Goal: Task Accomplishment & Management: Complete application form

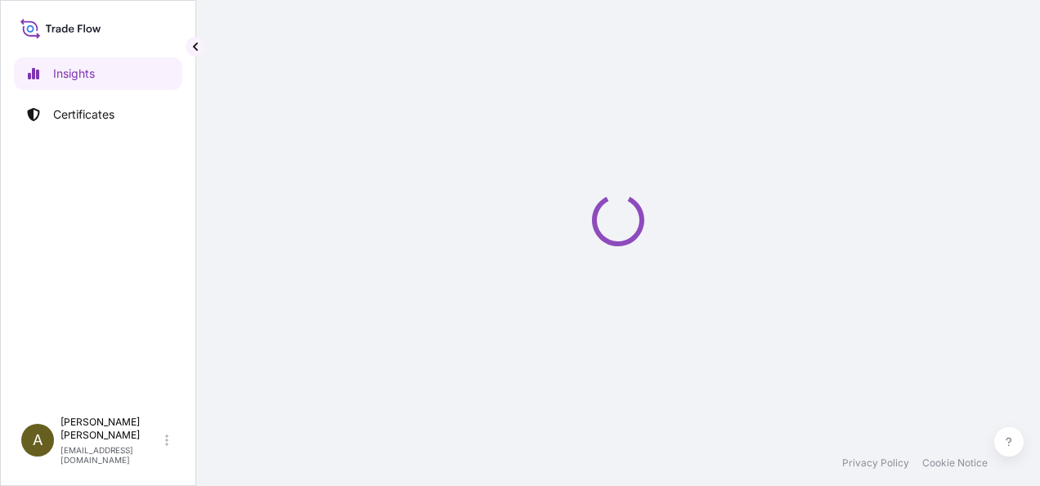
select select "2025"
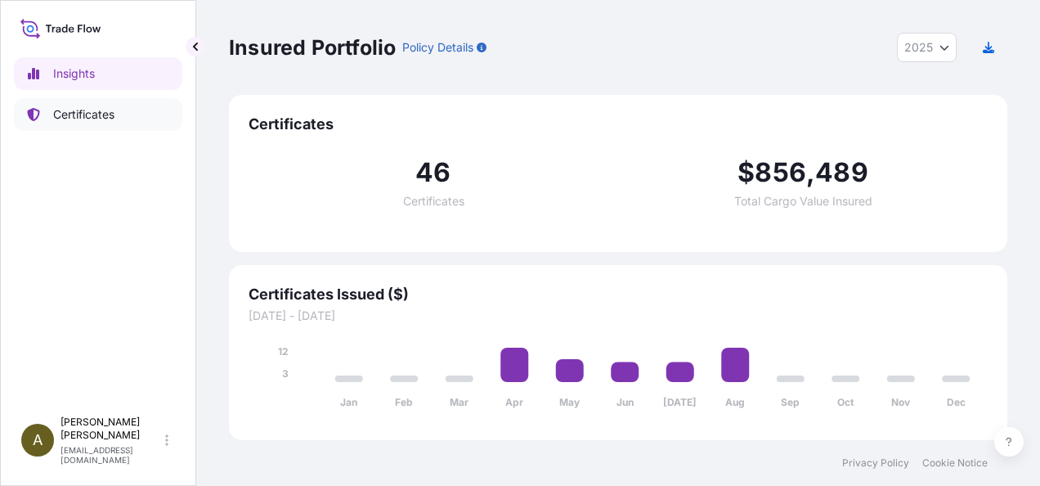
click at [107, 114] on p "Certificates" at bounding box center [83, 114] width 61 height 16
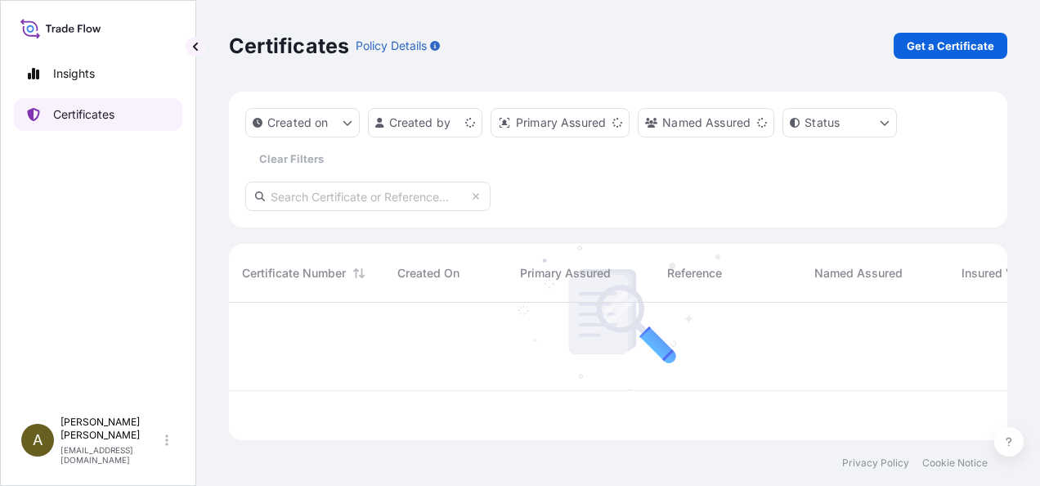
scroll to position [134, 765]
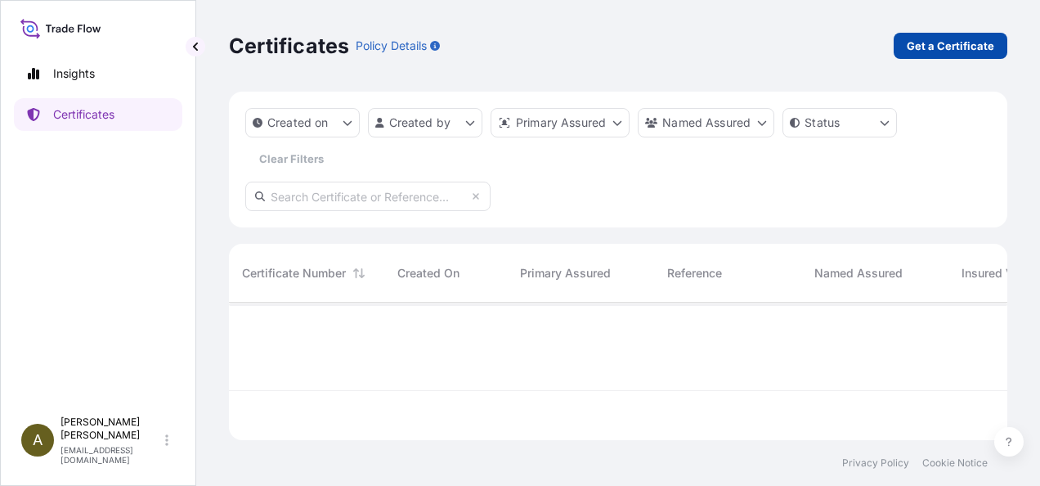
click at [970, 43] on p "Get a Certificate" at bounding box center [950, 46] width 87 height 16
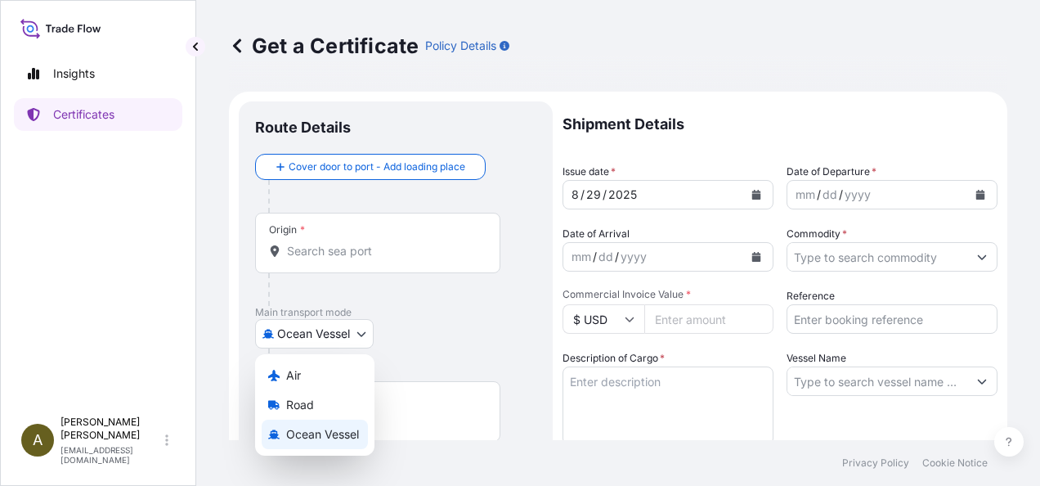
click at [361, 334] on body "Insights Certificates A [PERSON_NAME] [PERSON_NAME][EMAIL_ADDRESS][DOMAIN_NAME]…" at bounding box center [520, 243] width 1040 height 486
click at [309, 399] on span "Road" at bounding box center [300, 405] width 28 height 16
select select "Road"
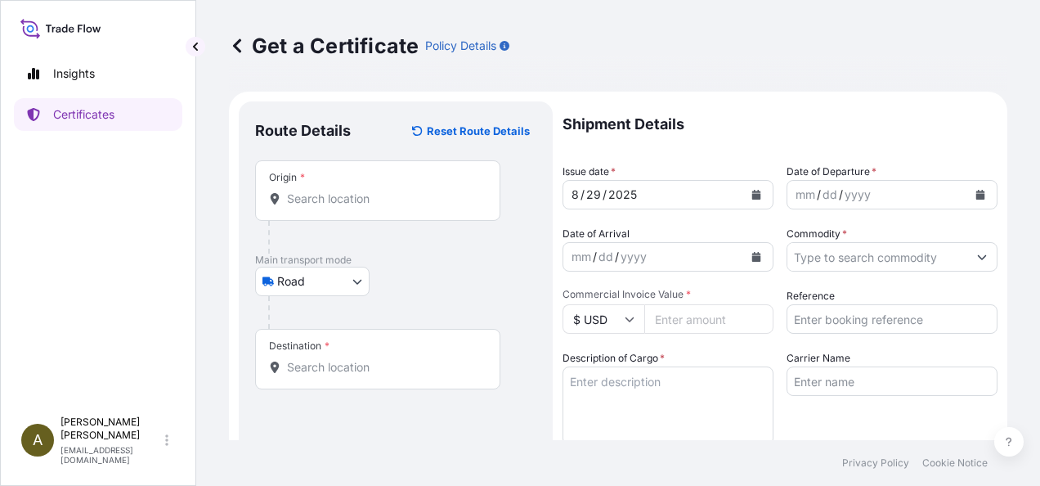
click at [289, 211] on div "Origin *" at bounding box center [377, 190] width 245 height 61
click at [289, 207] on input "Origin *" at bounding box center [383, 198] width 193 height 16
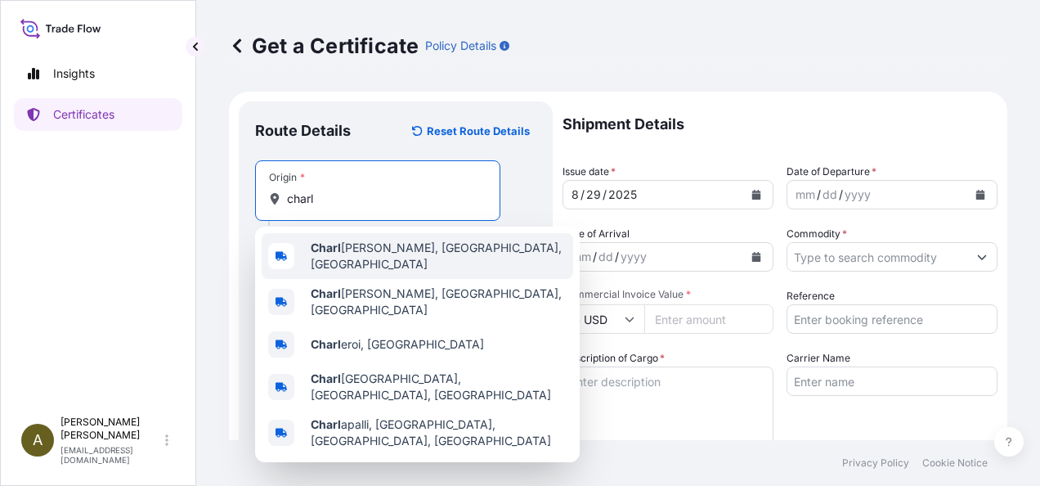
click at [396, 250] on span "[PERSON_NAME], [GEOGRAPHIC_DATA], [GEOGRAPHIC_DATA]" at bounding box center [439, 256] width 256 height 33
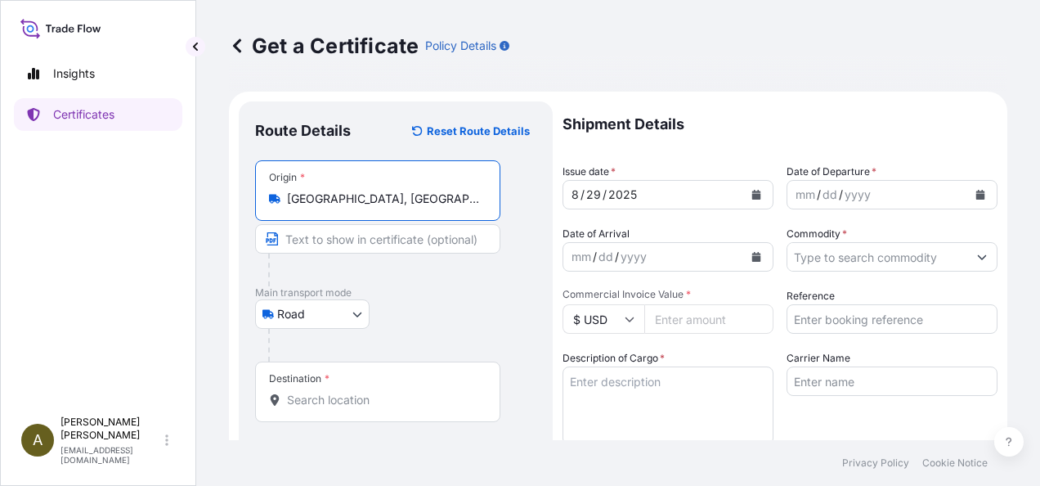
type input "[GEOGRAPHIC_DATA], [GEOGRAPHIC_DATA], [GEOGRAPHIC_DATA]"
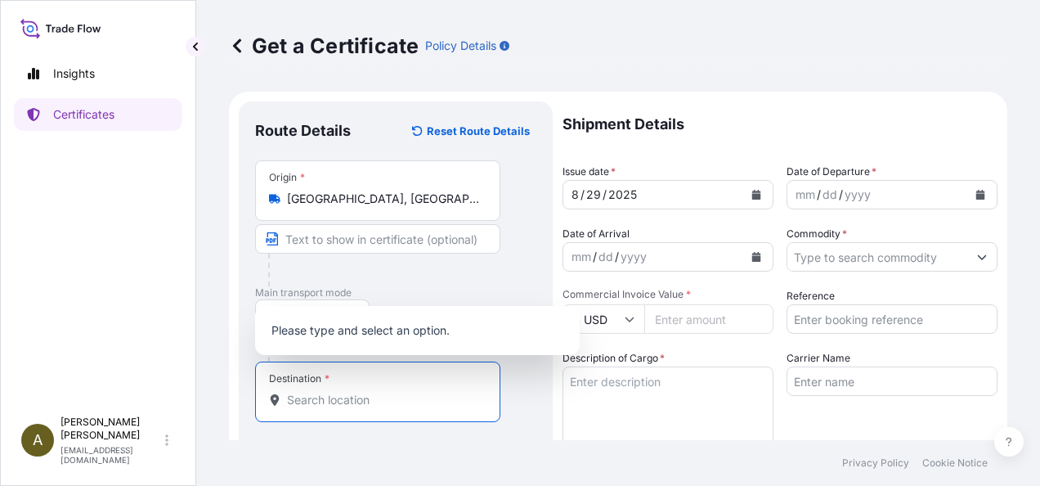
click at [338, 397] on input "Destination *" at bounding box center [383, 400] width 193 height 16
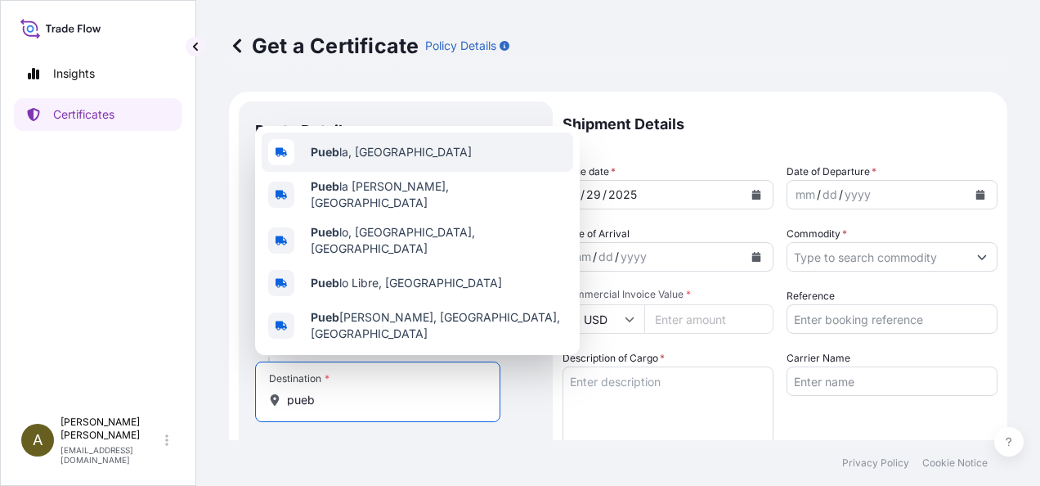
click at [361, 160] on span "Pueb la, [GEOGRAPHIC_DATA]" at bounding box center [391, 152] width 161 height 16
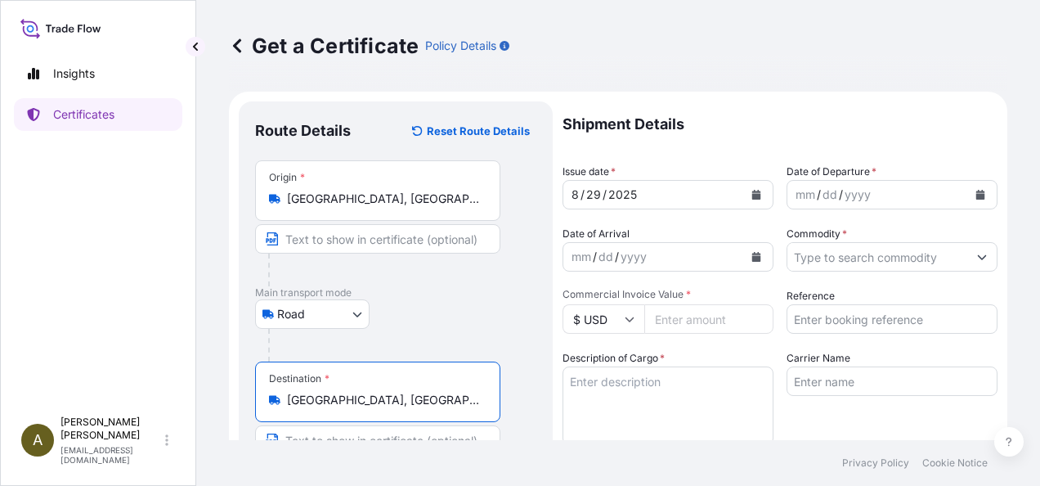
type input "[GEOGRAPHIC_DATA], [GEOGRAPHIC_DATA]"
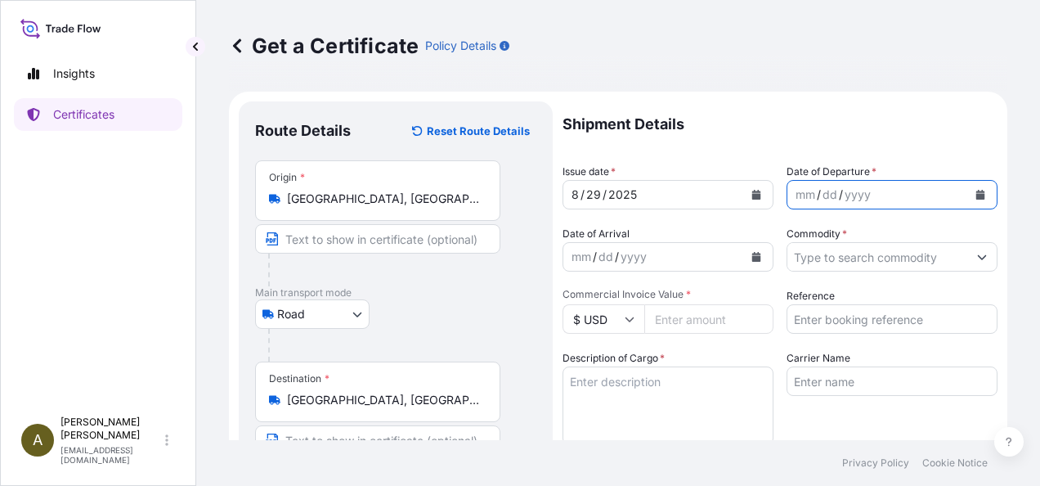
click at [975, 195] on icon "Calendar" at bounding box center [980, 195] width 10 height 10
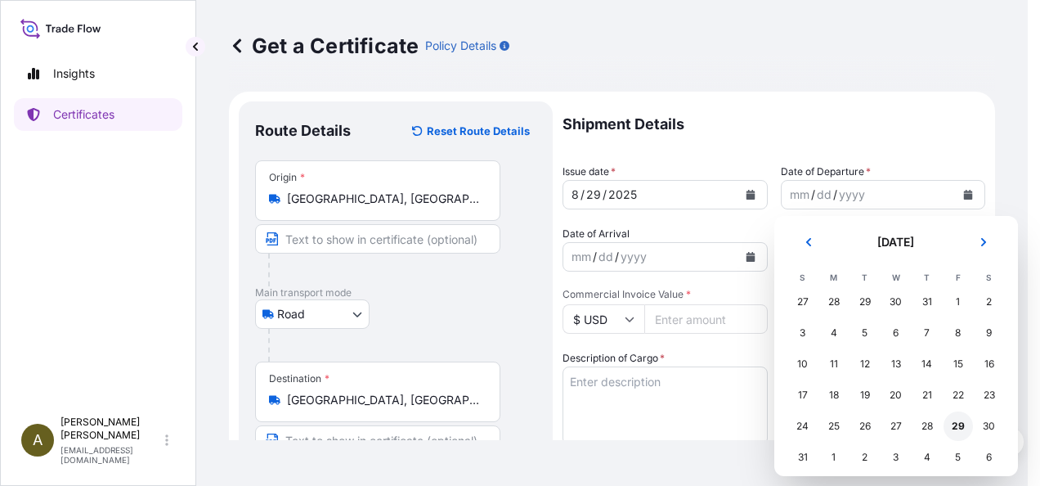
click at [962, 427] on div "29" at bounding box center [957, 425] width 29 height 29
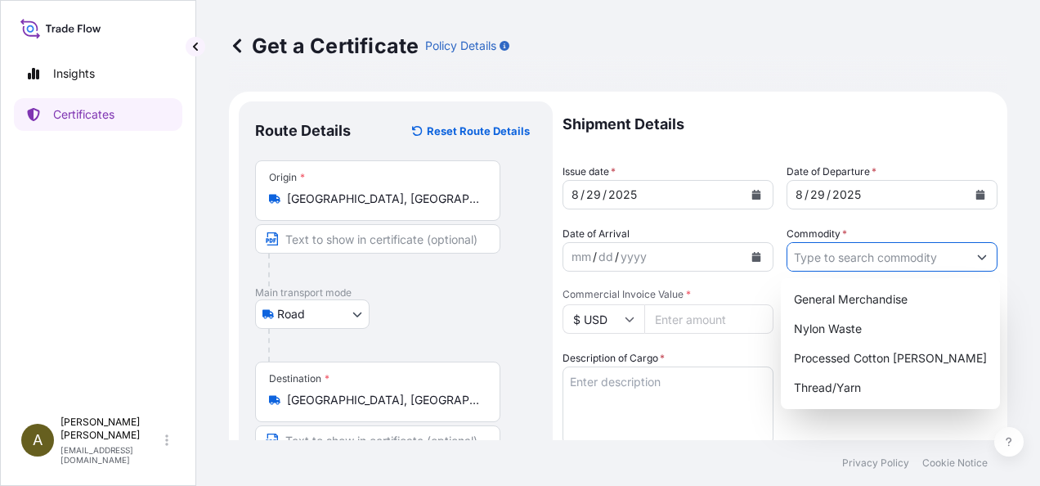
click at [978, 258] on icon "Show suggestions" at bounding box center [982, 257] width 9 height 5
click at [884, 298] on div "General Merchandise" at bounding box center [890, 299] width 206 height 29
type input "General Merchandise"
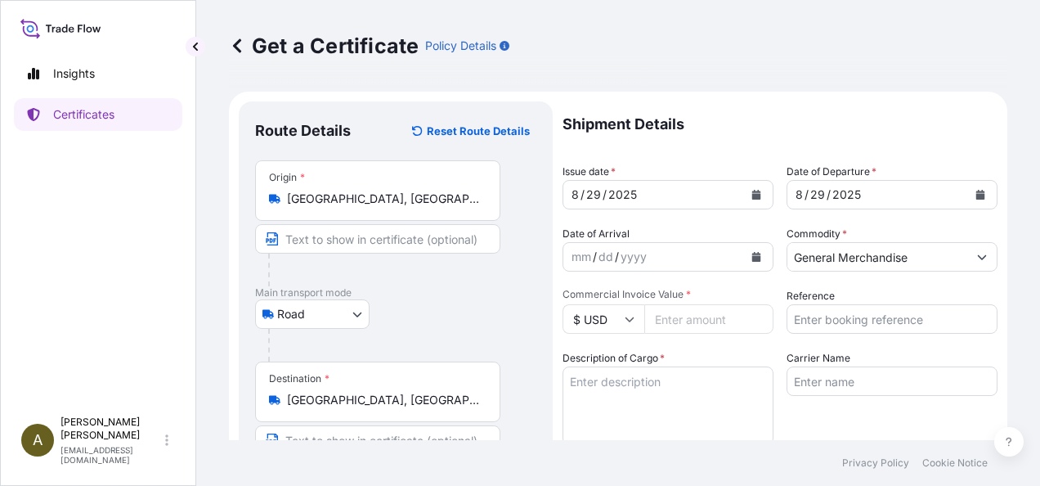
click at [683, 325] on input "Commercial Invoice Value *" at bounding box center [708, 318] width 129 height 29
type input "32414.42"
click at [897, 316] on input "Reference" at bounding box center [892, 318] width 211 height 29
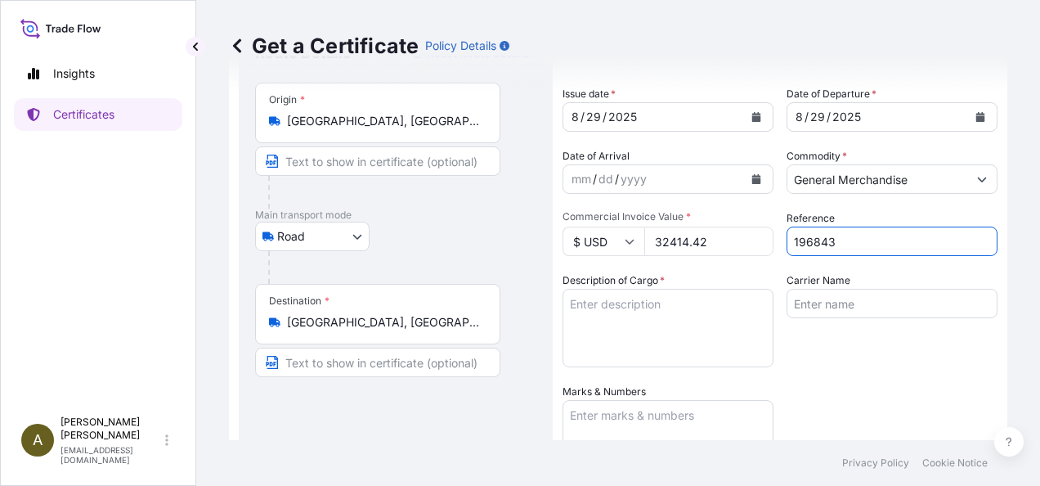
scroll to position [82, 0]
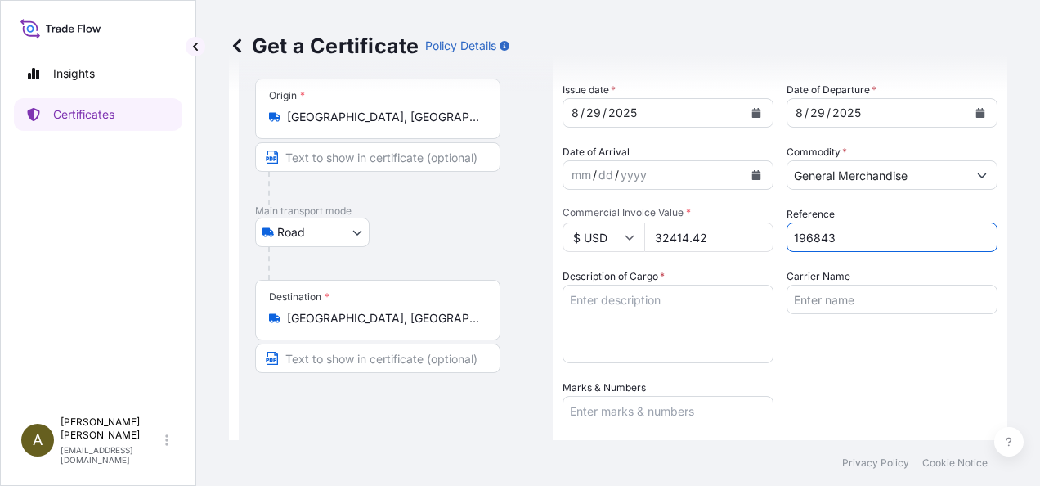
type input "196843"
click at [621, 303] on textarea "Description of Cargo *" at bounding box center [667, 324] width 211 height 78
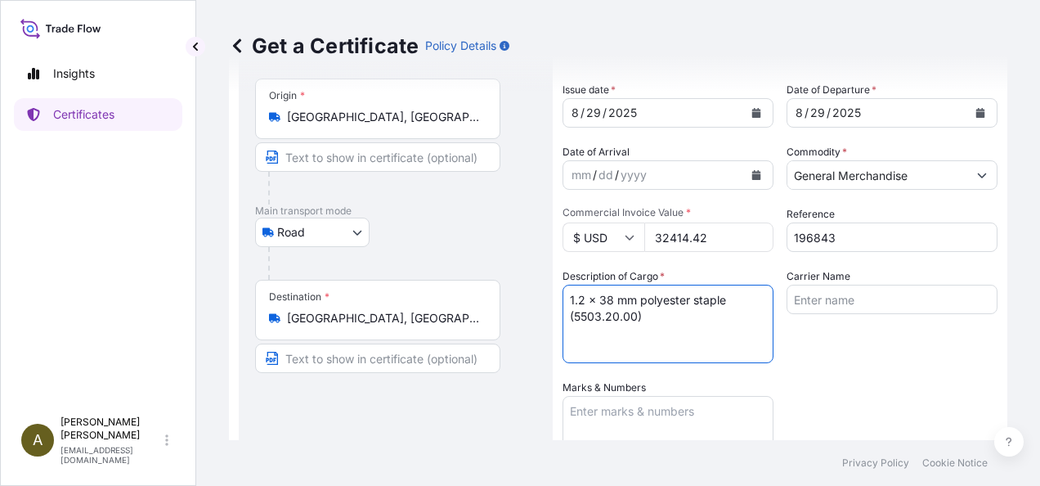
type textarea "1.2 x 38 mm polyester staple (5503.20.00)"
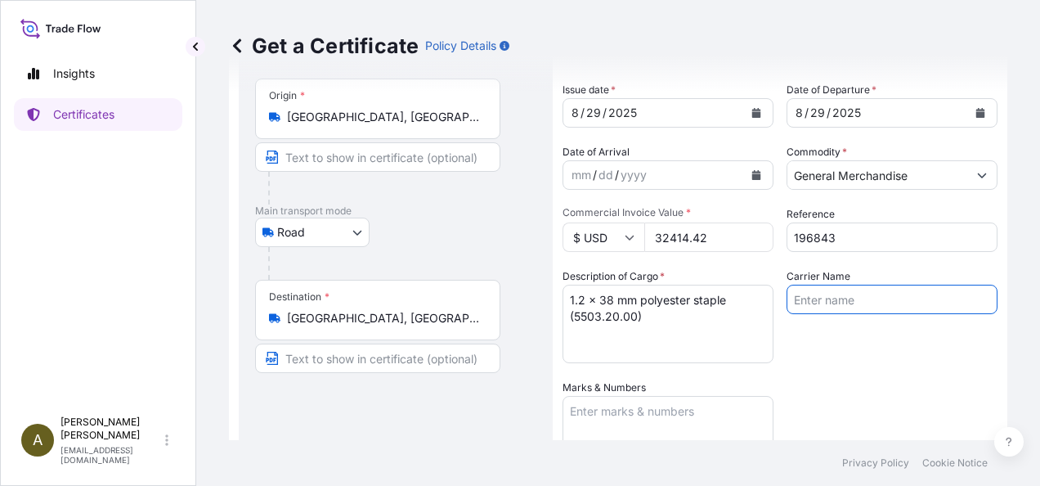
click at [826, 300] on input "Carrier Name" at bounding box center [892, 299] width 211 height 29
type input "B"
type input "Rush Service"
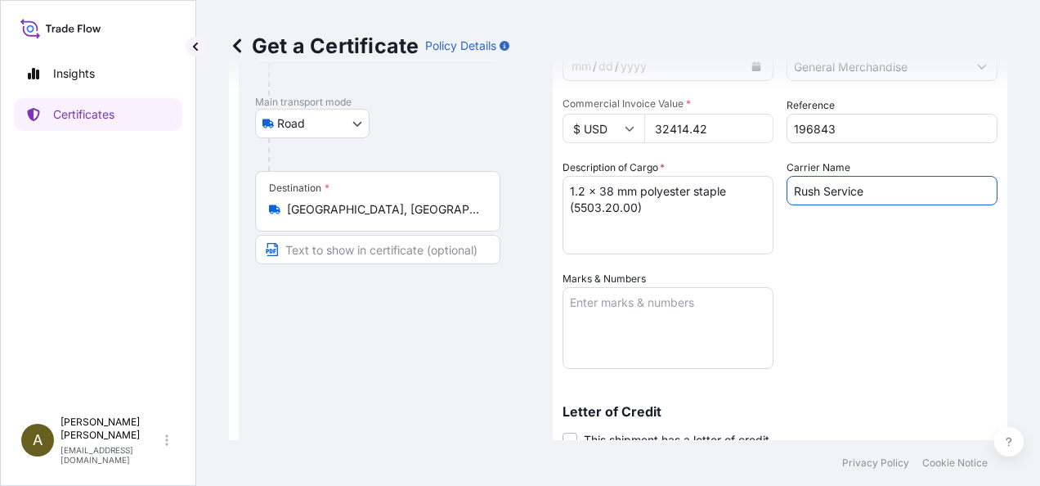
scroll to position [204, 0]
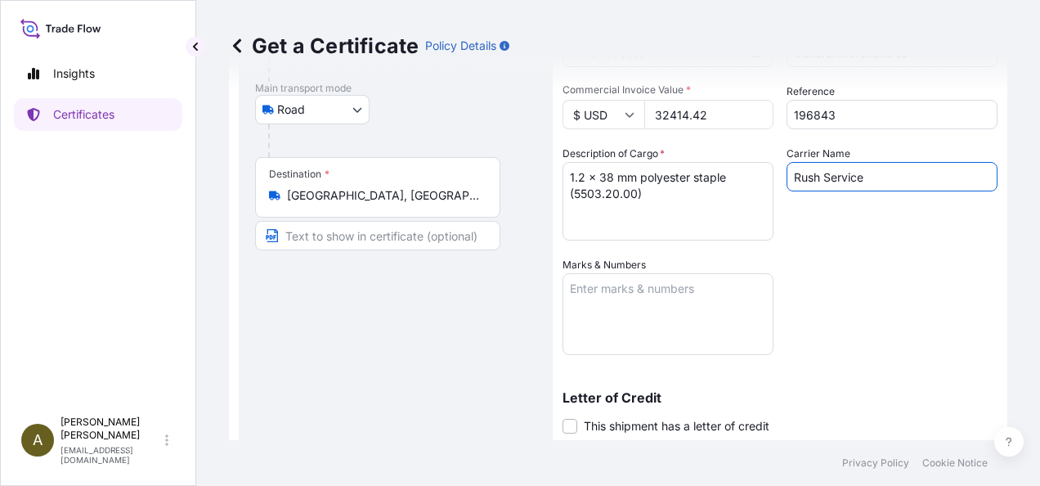
click at [621, 334] on textarea "Marks & Numbers" at bounding box center [667, 314] width 211 height 82
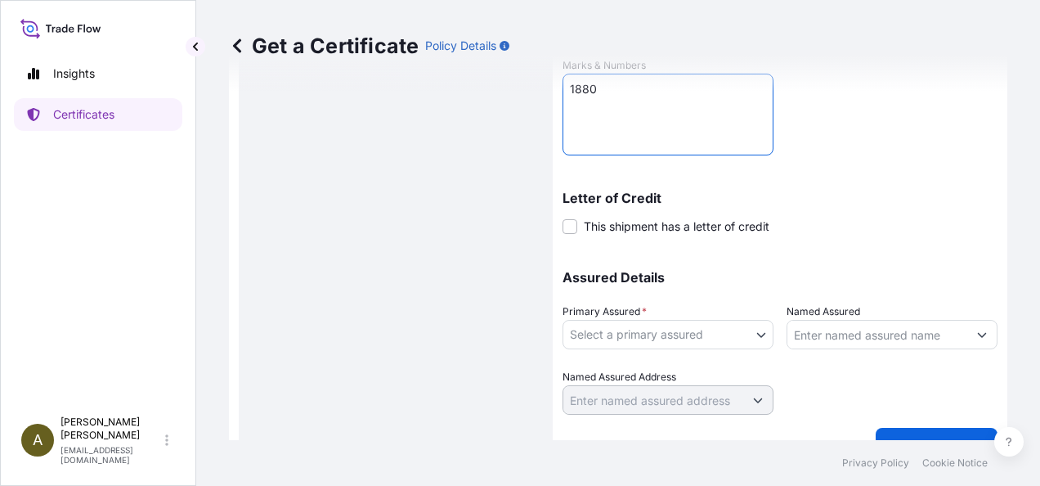
scroll to position [429, 0]
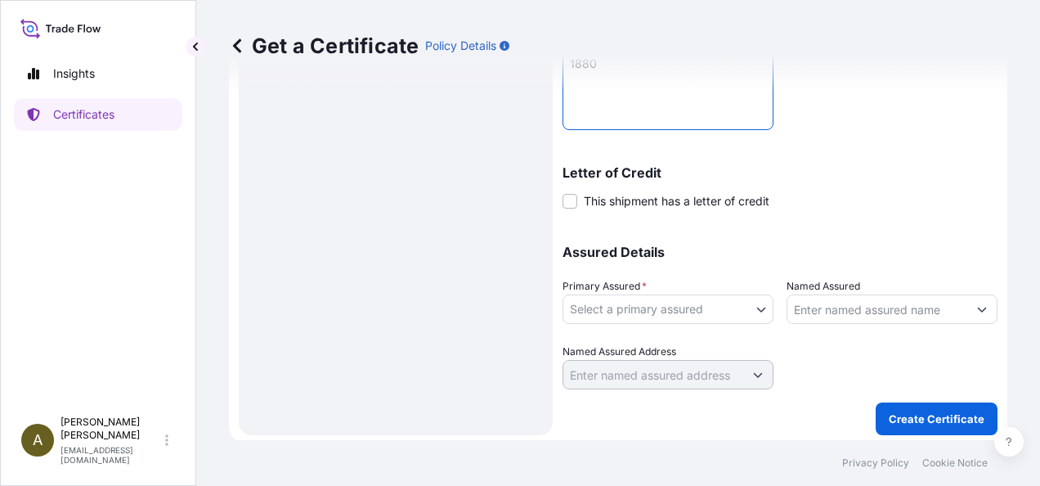
type textarea "1880"
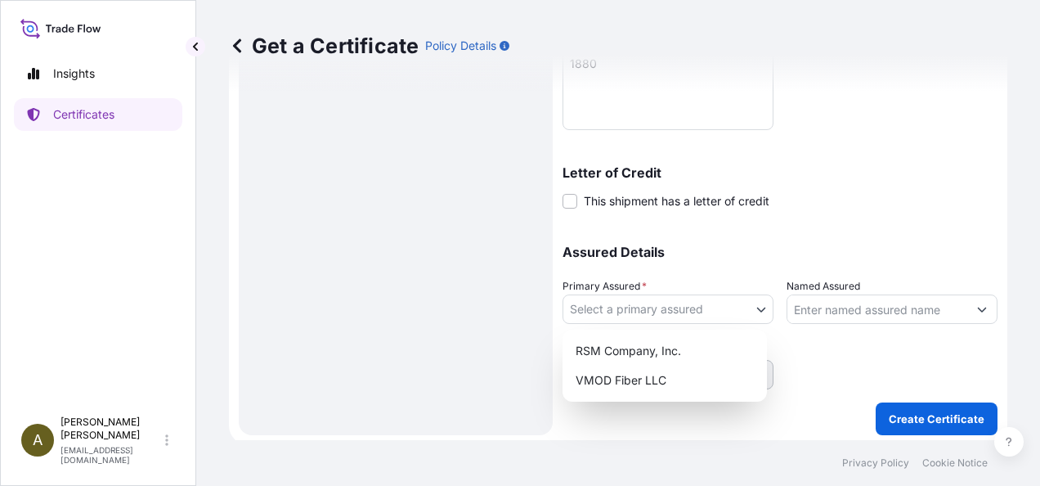
click at [757, 311] on body "Insights Certificates A [PERSON_NAME] [PERSON_NAME][EMAIL_ADDRESS][DOMAIN_NAME]…" at bounding box center [520, 243] width 1040 height 486
click at [651, 345] on div "RSM Company, Inc." at bounding box center [664, 350] width 191 height 29
select select "31552"
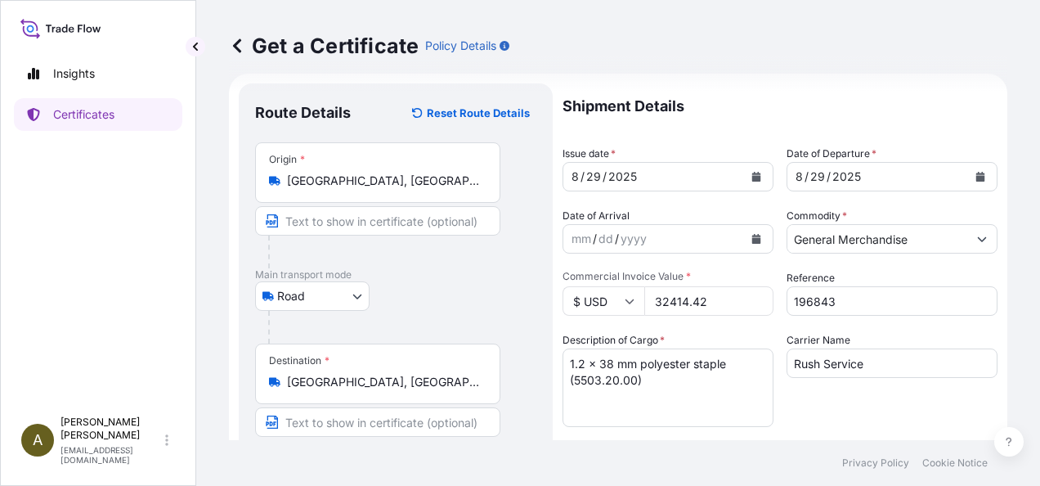
scroll to position [61, 0]
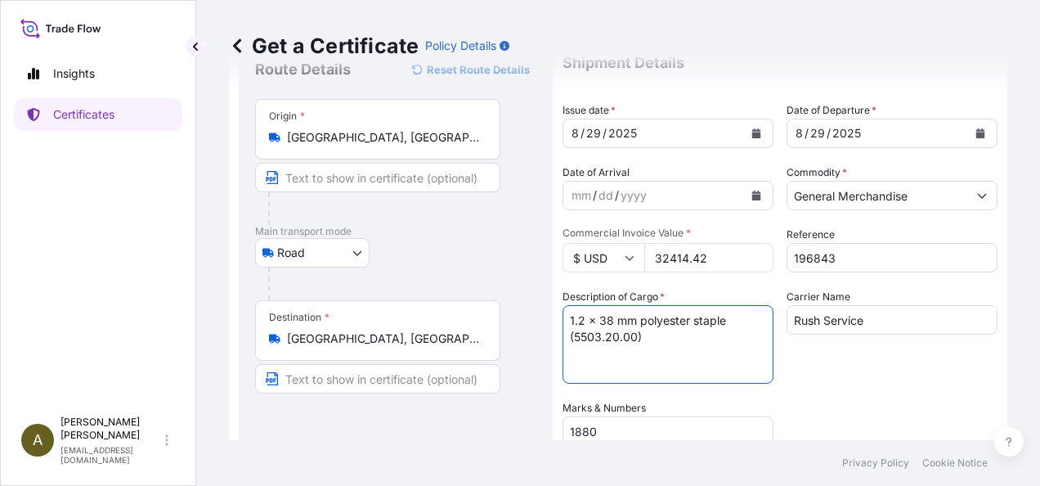
click at [594, 320] on textarea "1.2 x 38 mm polyester staple (5503.20.00)" at bounding box center [667, 344] width 211 height 78
drag, startPoint x: 723, startPoint y: 316, endPoint x: 615, endPoint y: 311, distance: 108.1
click at [615, 311] on textarea "1.2 X 38 mm polyester staple (5503.20.00)" at bounding box center [667, 344] width 211 height 78
click at [737, 376] on textarea "1.2 X 38 MM POLYESTER STAPLE (5503.20.00)" at bounding box center [667, 344] width 211 height 78
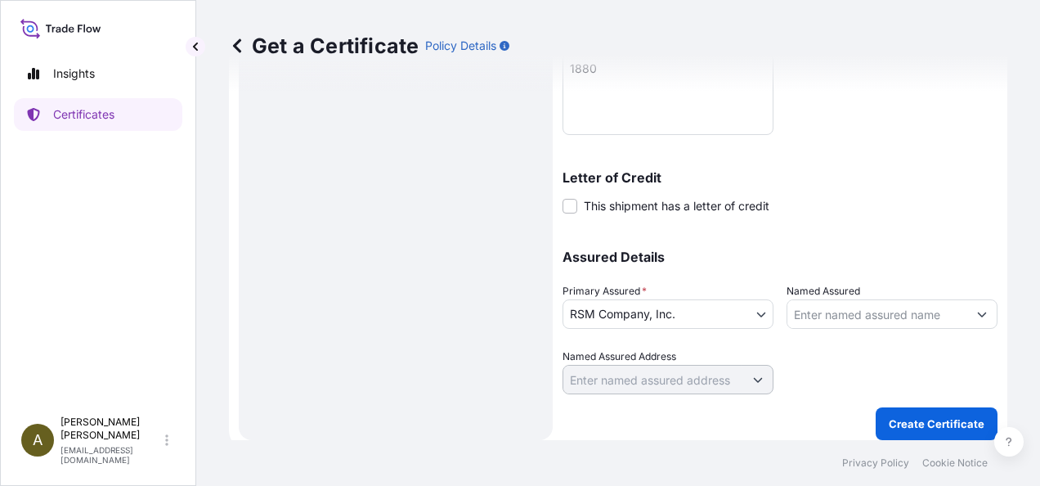
scroll to position [433, 0]
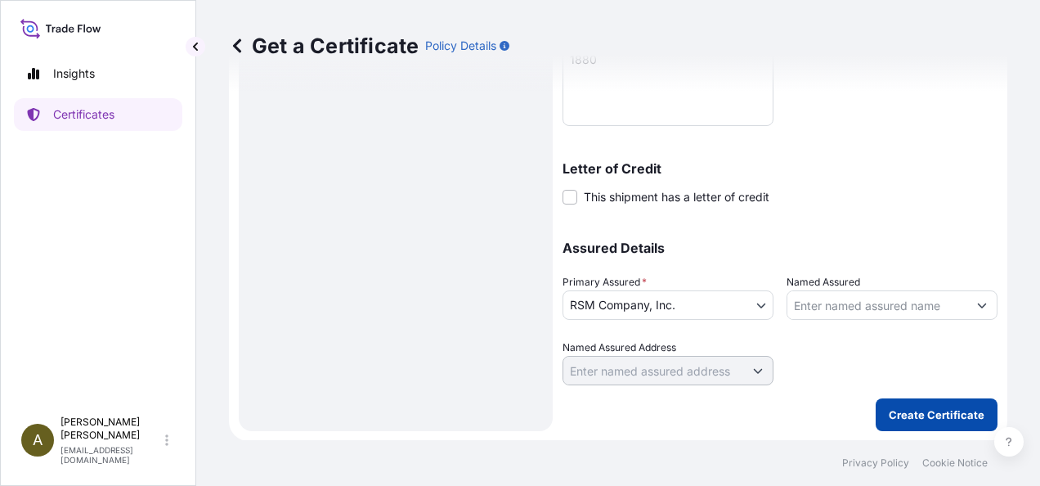
type textarea "1.2 X 38 MM POLYESTER STAPLE (5503.20.00)"
click at [896, 422] on button "Create Certificate" at bounding box center [937, 414] width 122 height 33
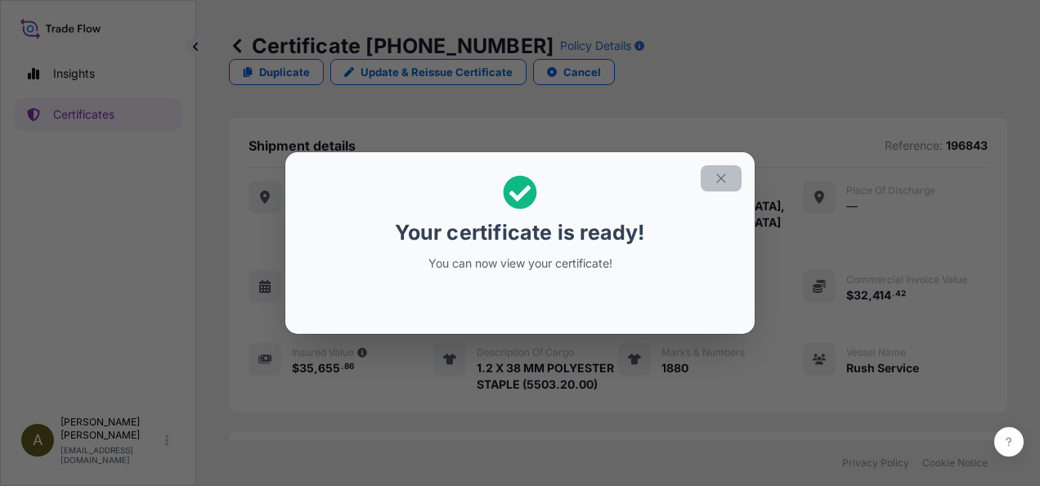
click at [719, 182] on icon "button" at bounding box center [721, 178] width 15 height 15
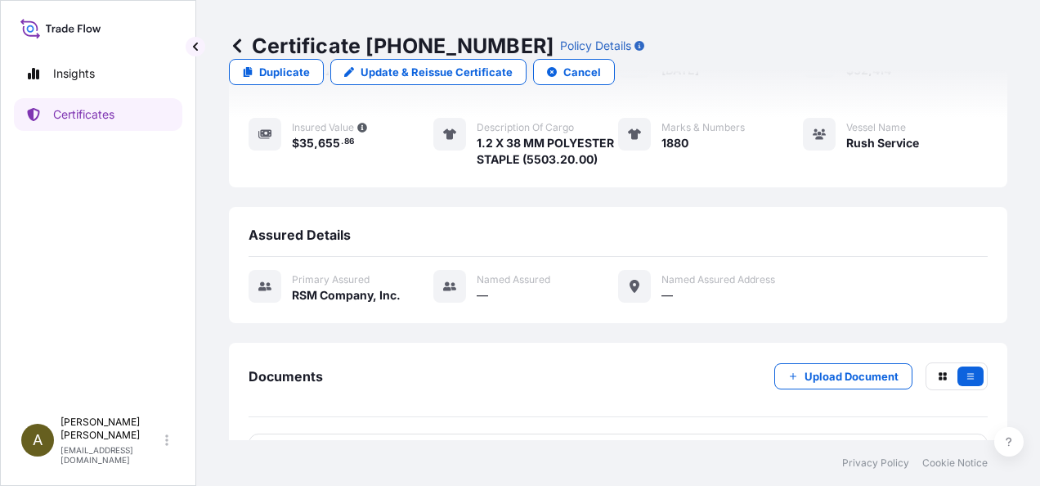
scroll to position [235, 0]
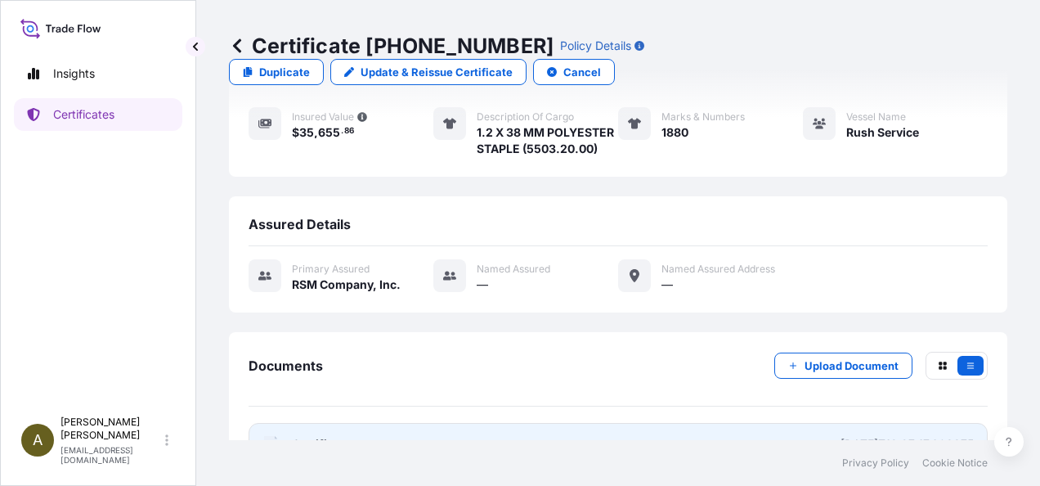
click at [440, 423] on link "PDF Certificate [DATE]T18:27:17.603375" at bounding box center [618, 444] width 739 height 43
